Goal: Task Accomplishment & Management: Use online tool/utility

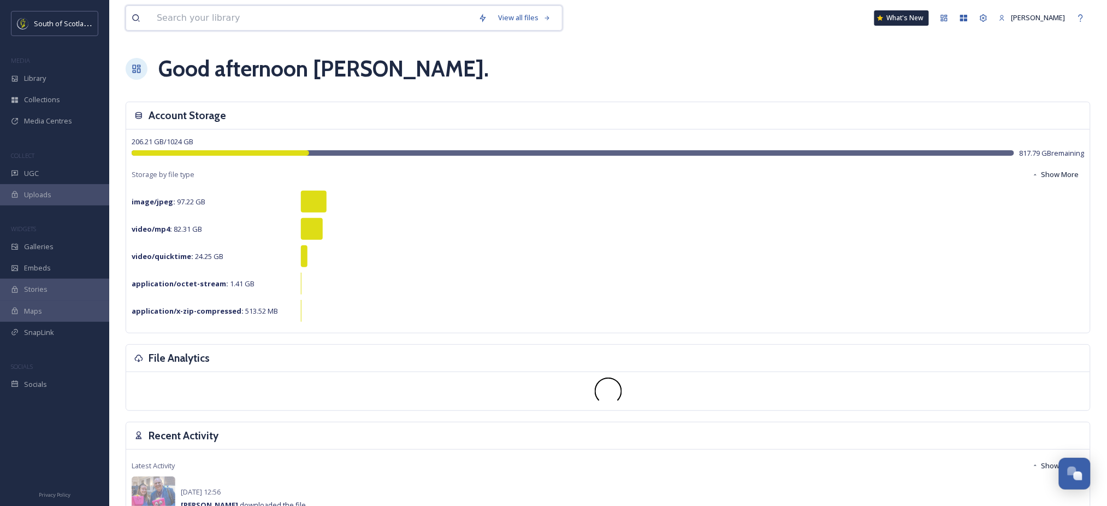
click at [201, 25] on input at bounding box center [312, 18] width 322 height 24
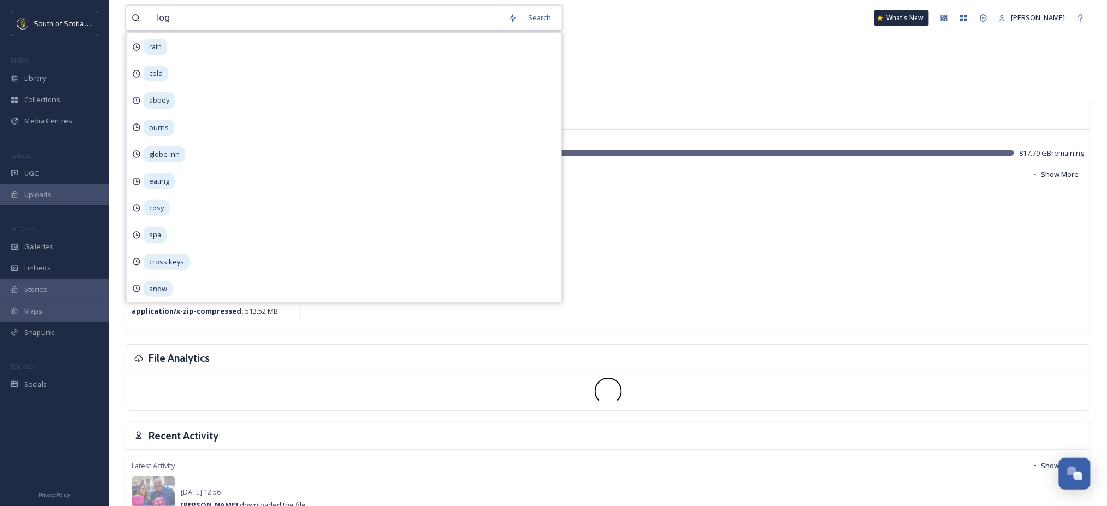
type input "logo"
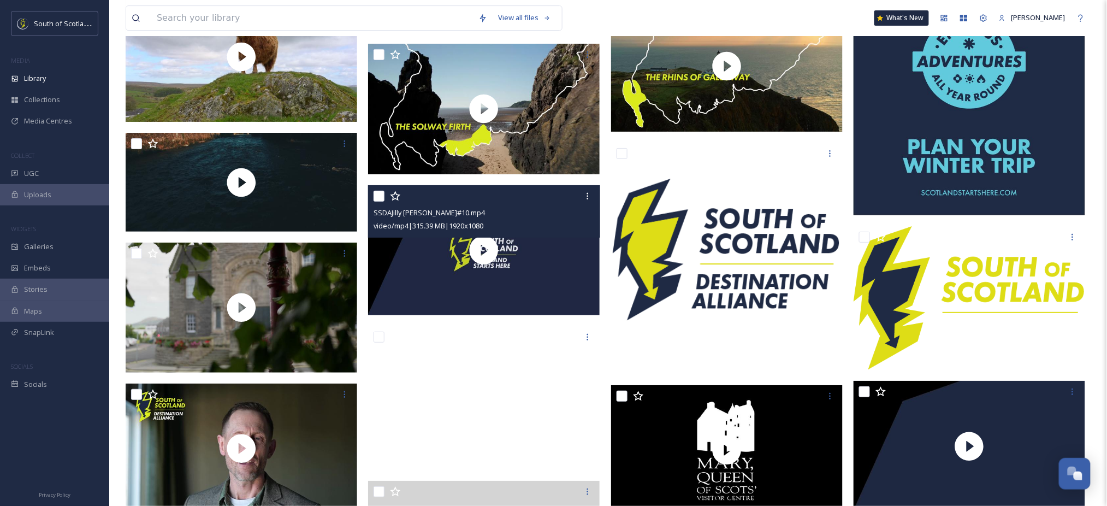
scroll to position [4294, 0]
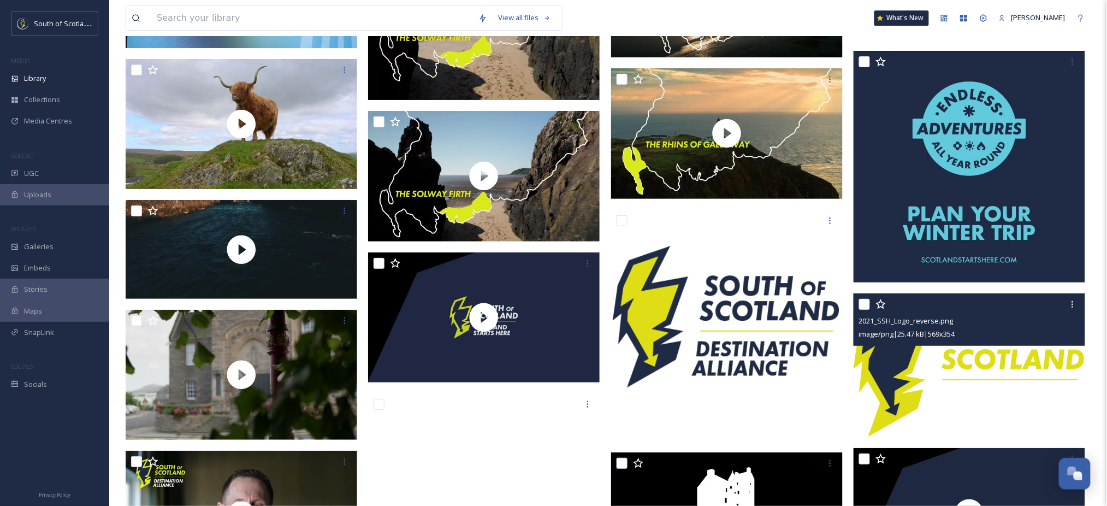
click at [867, 304] on input "checkbox" at bounding box center [864, 304] width 11 height 11
checkbox input "true"
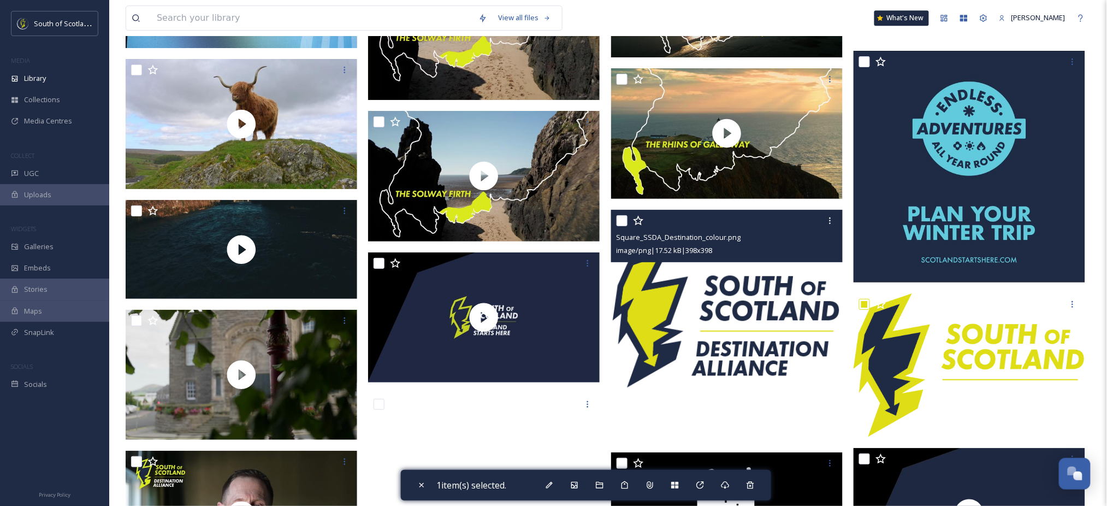
click at [617, 221] on input "checkbox" at bounding box center [622, 220] width 11 height 11
checkbox input "true"
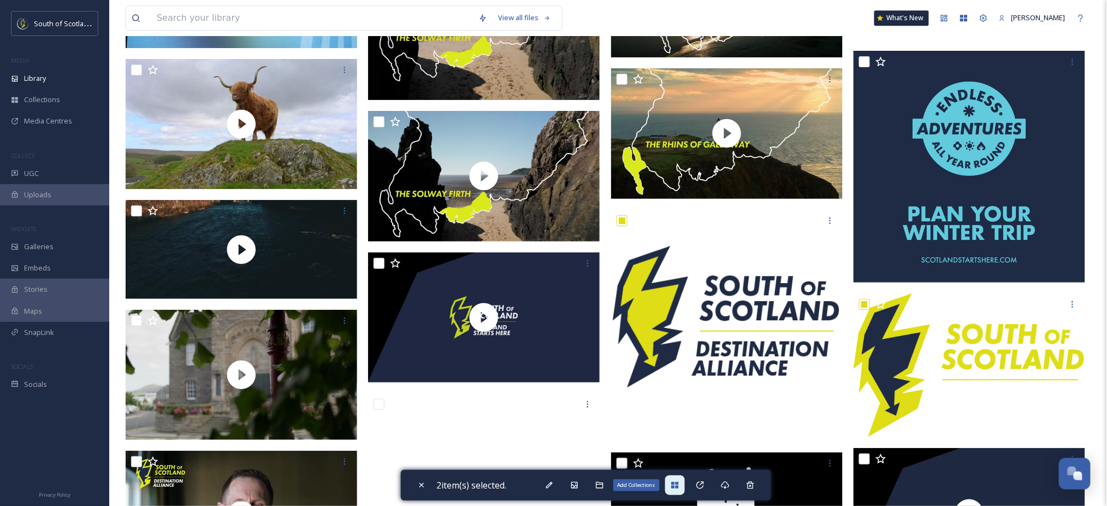
click at [678, 484] on icon at bounding box center [674, 485] width 7 height 7
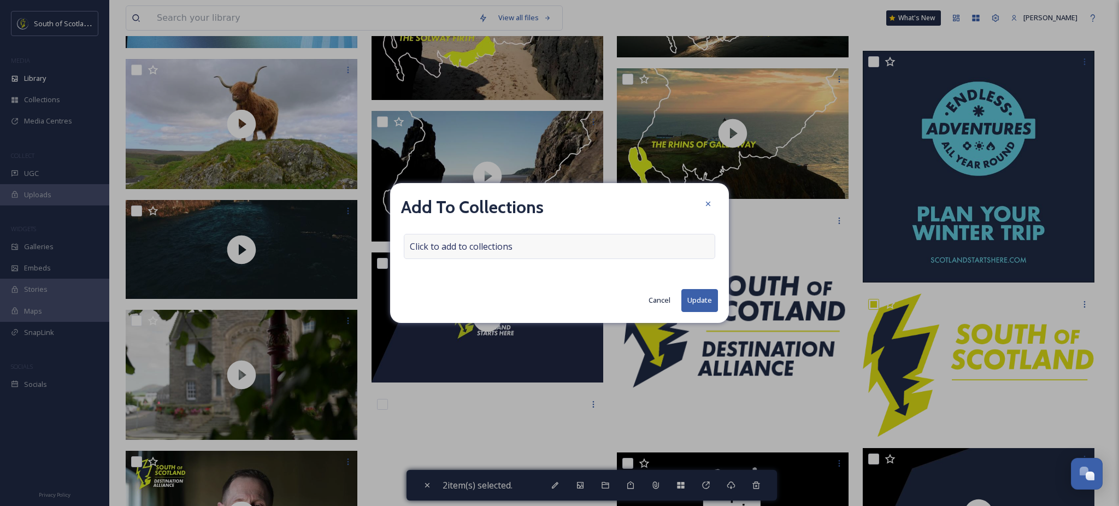
click at [563, 246] on div "Click to add to collections" at bounding box center [559, 246] width 311 height 25
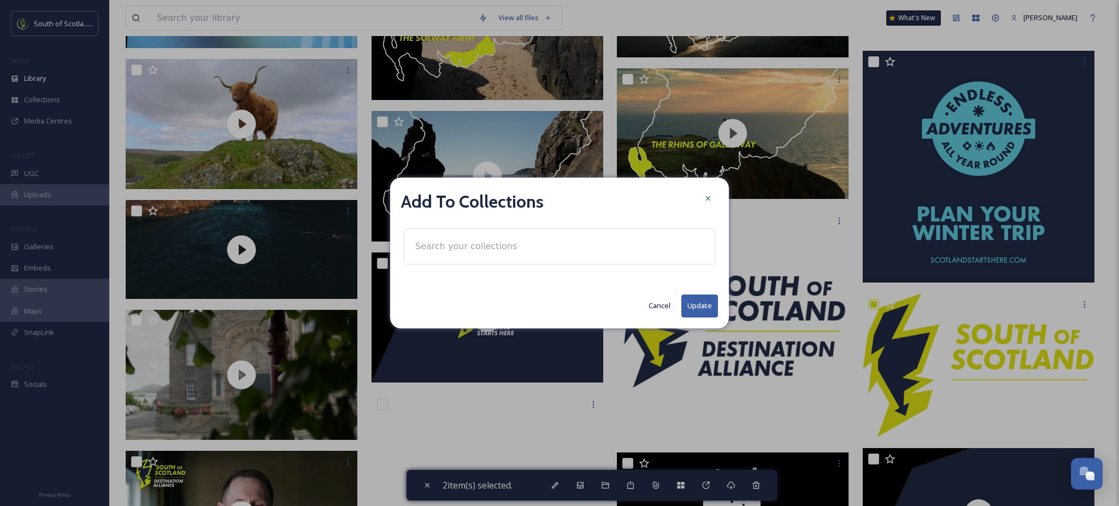
click at [537, 252] on div at bounding box center [559, 246] width 311 height 36
click at [502, 246] on input at bounding box center [470, 246] width 120 height 24
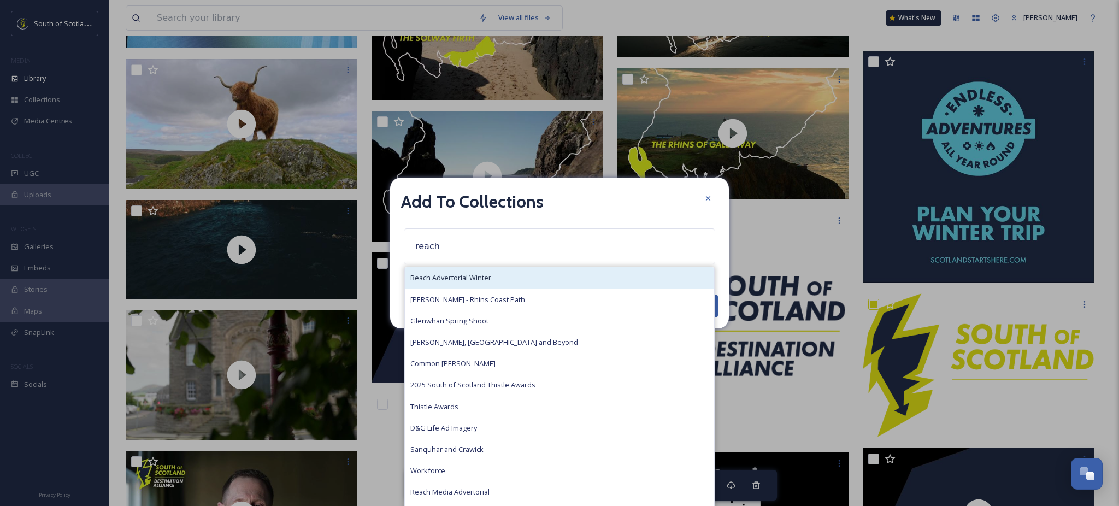
type input "reach"
click at [496, 271] on div "Reach Advertorial Winter" at bounding box center [559, 277] width 309 height 21
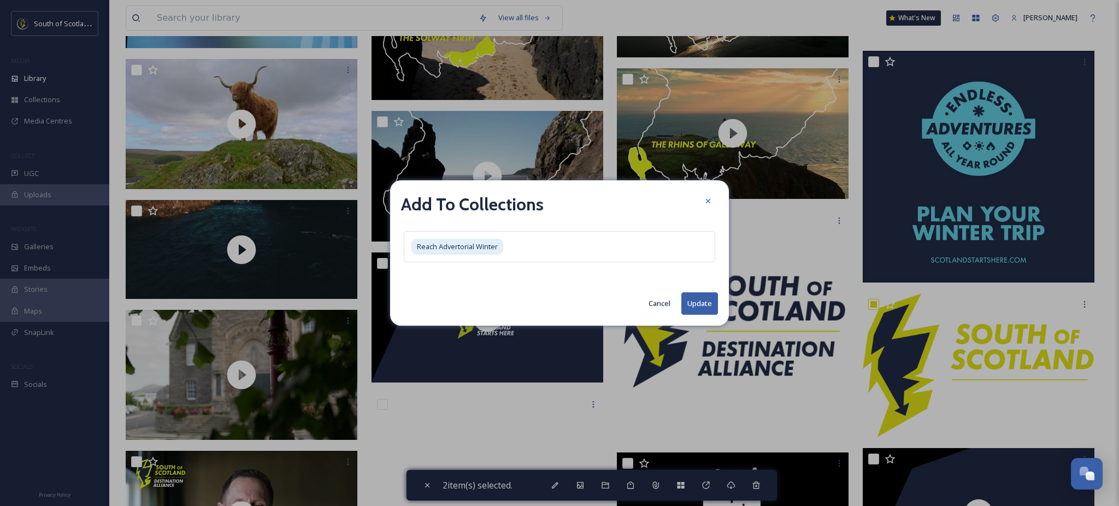
click at [700, 305] on button "Update" at bounding box center [699, 303] width 37 height 22
checkbox input "false"
